Goal: Information Seeking & Learning: Learn about a topic

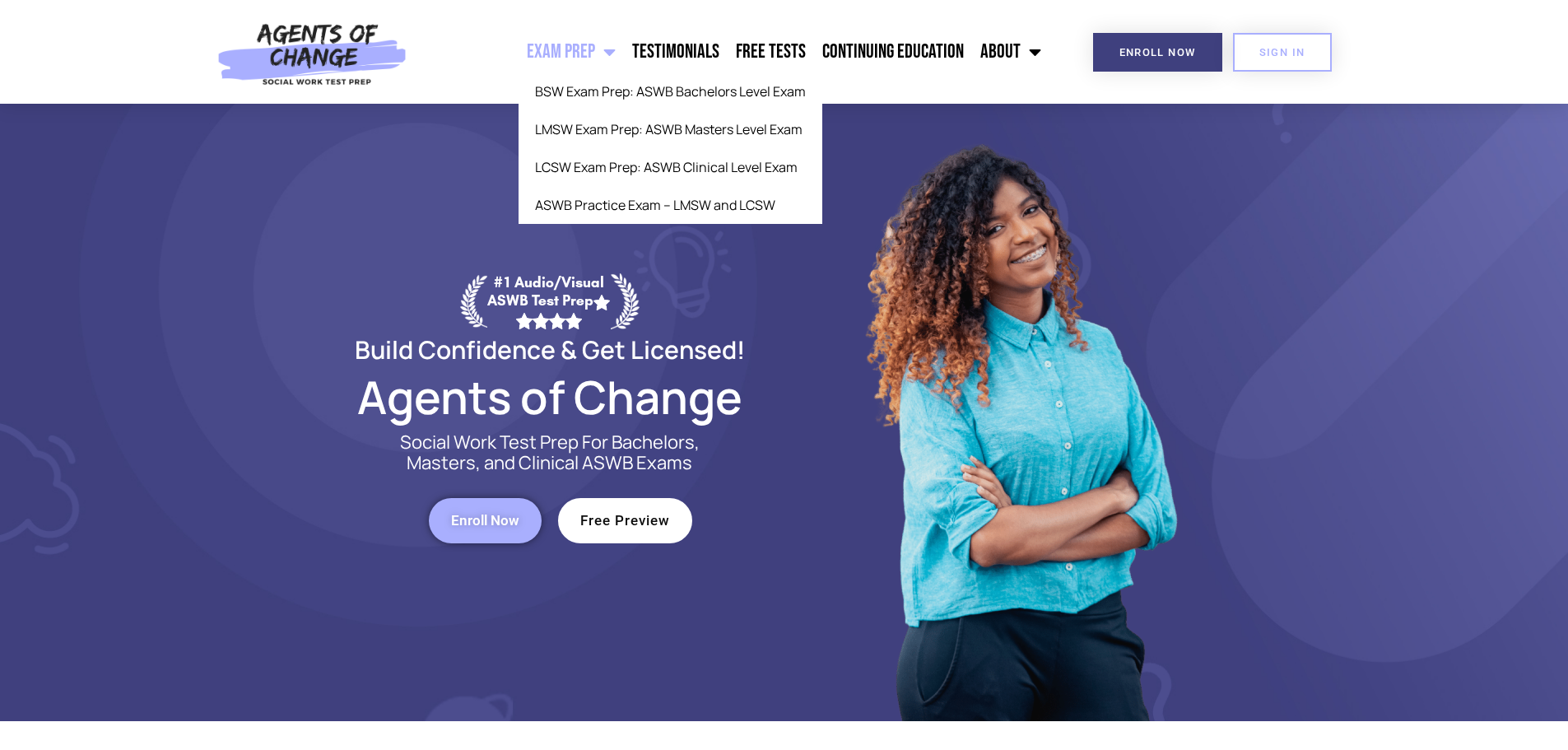
click at [581, 44] on link "Exam Prep" at bounding box center [571, 53] width 105 height 42
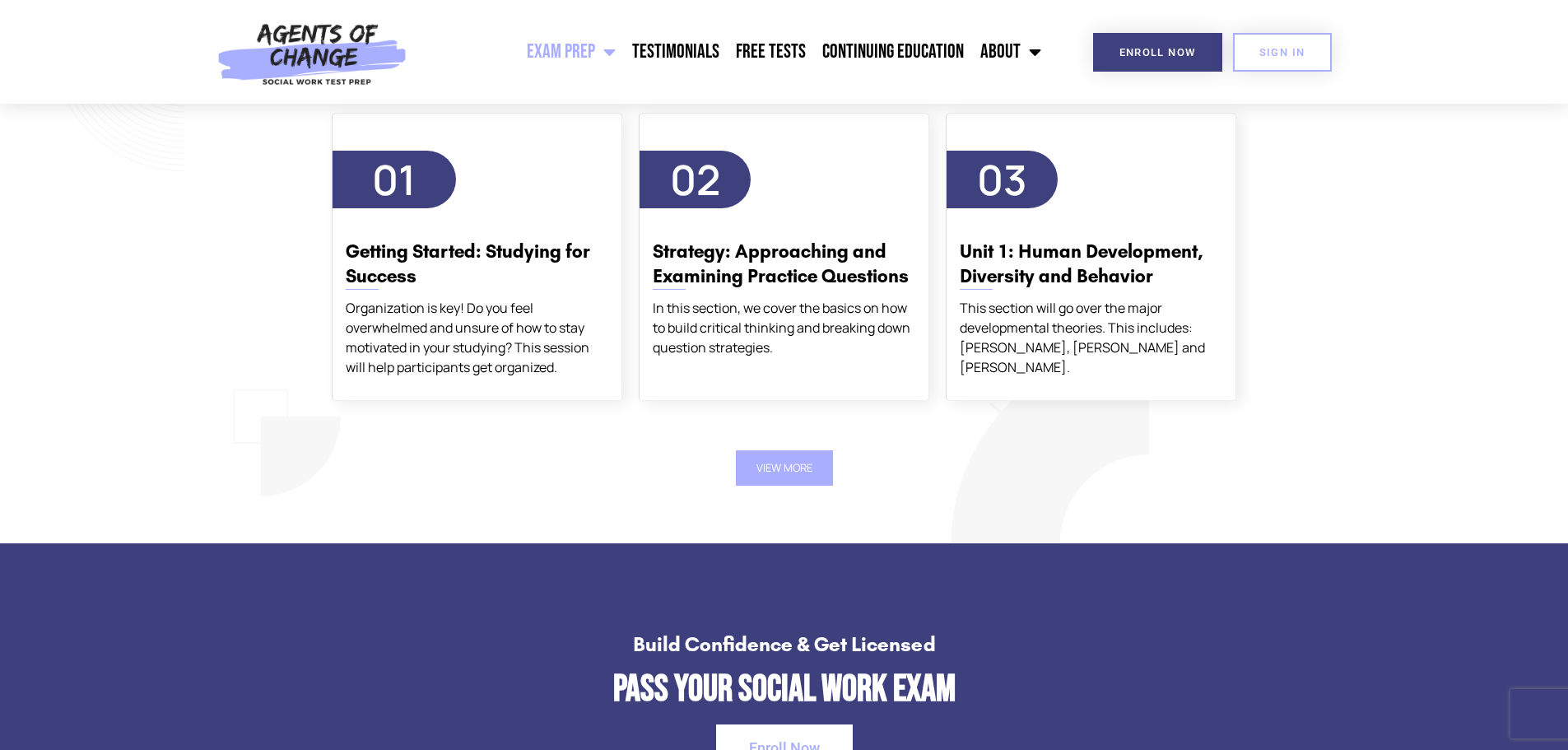
scroll to position [1976, 0]
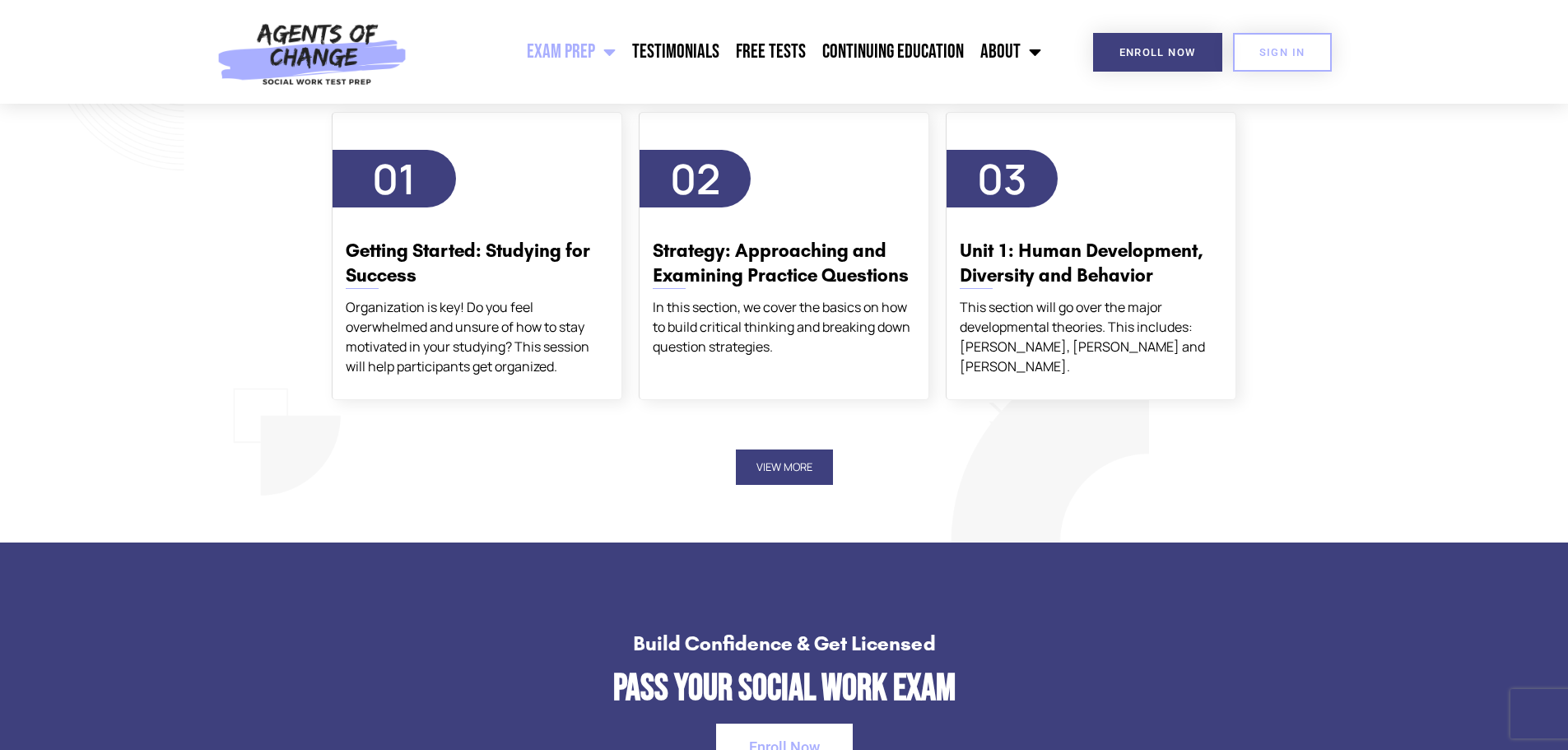
click at [796, 467] on button "View More" at bounding box center [785, 468] width 97 height 36
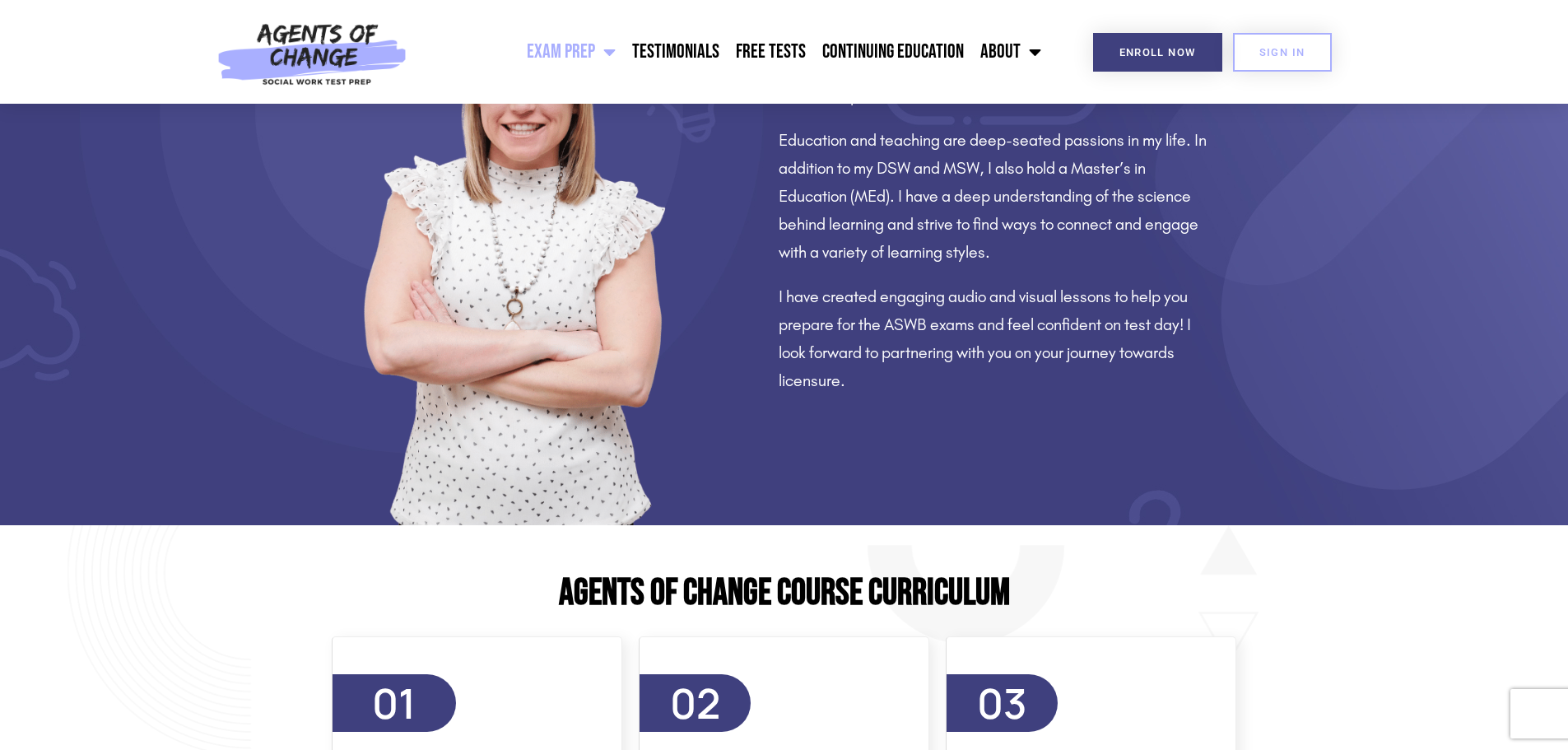
scroll to position [1234, 0]
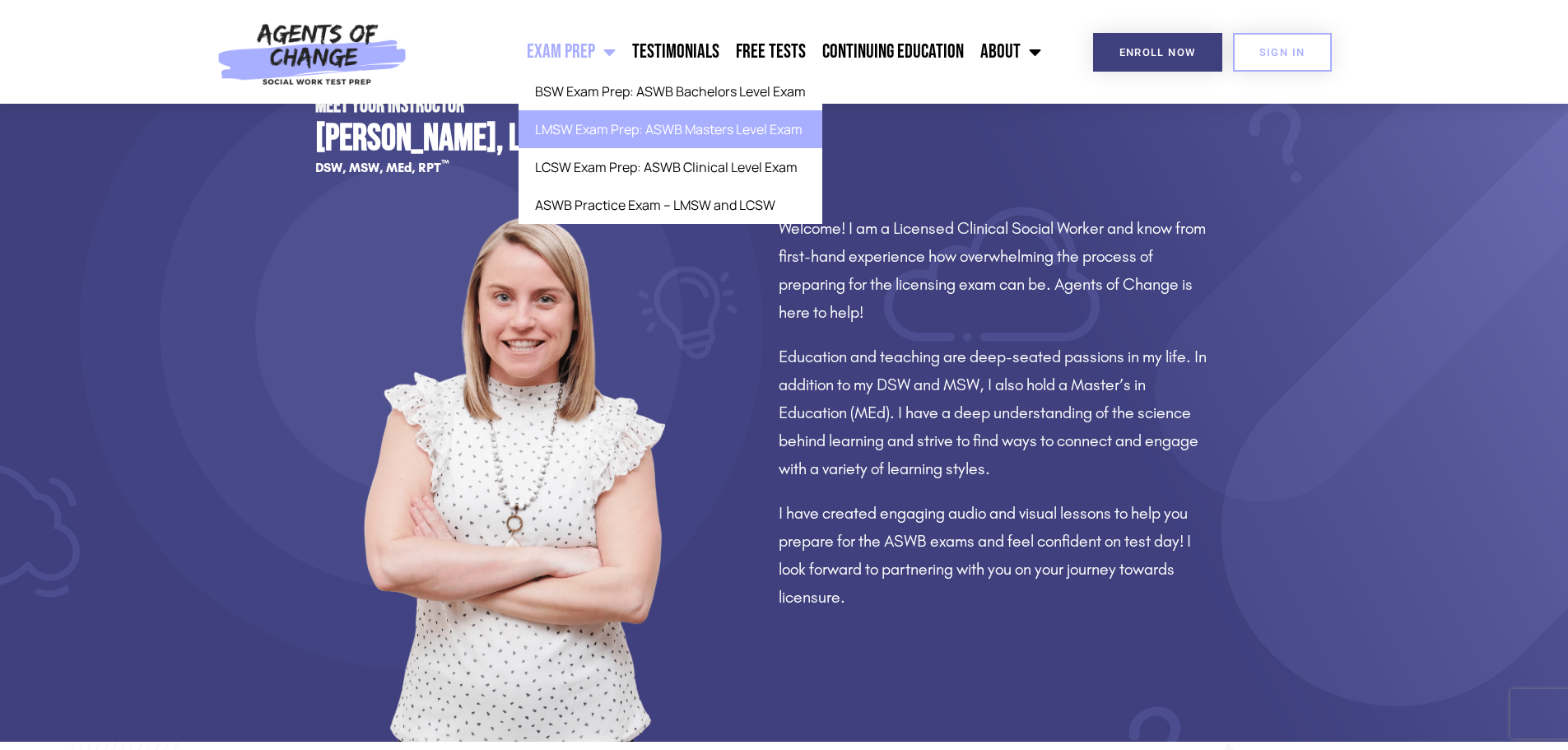
click at [625, 134] on link "LMSW Exam Prep: ASWB Masters Level Exam" at bounding box center [670, 129] width 304 height 38
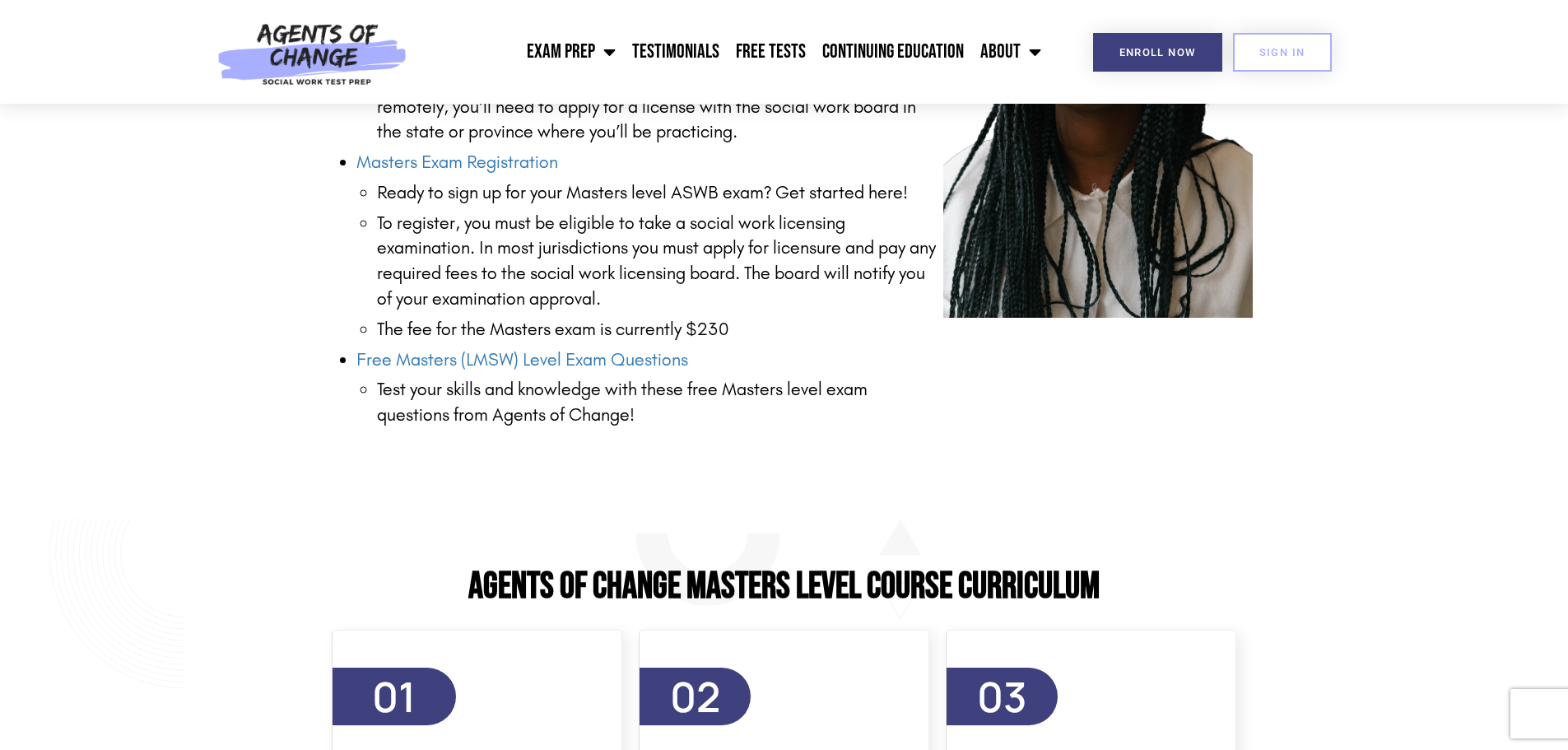
scroll to position [2387, 0]
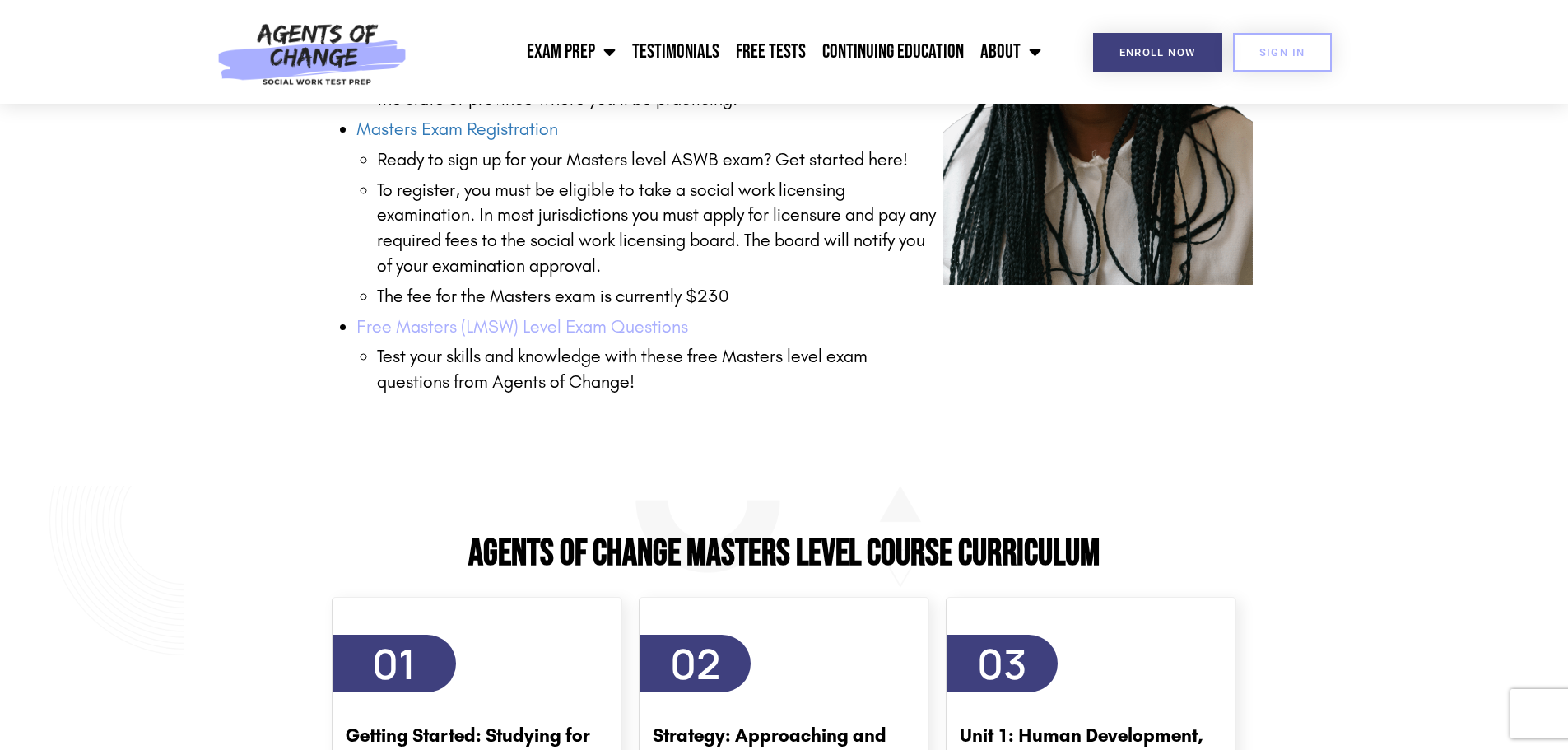
click at [444, 329] on link "Free Masters (LMSW) Level Exam Questions" at bounding box center [522, 327] width 332 height 22
